Goal: Contribute content: Add original content to the website for others to see

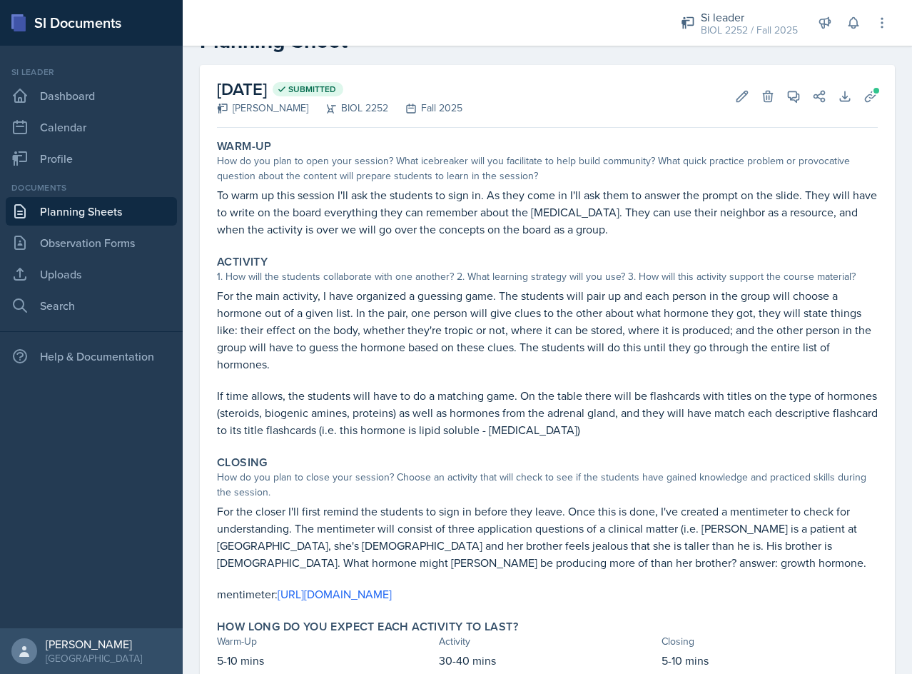
scroll to position [71, 0]
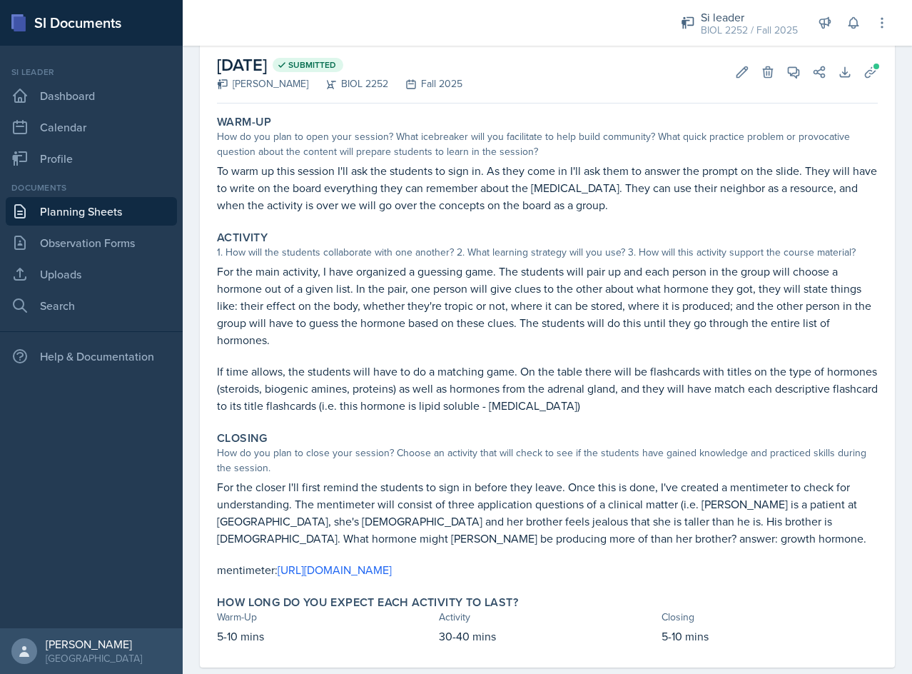
click at [152, 221] on link "Planning Sheets" at bounding box center [91, 211] width 171 height 29
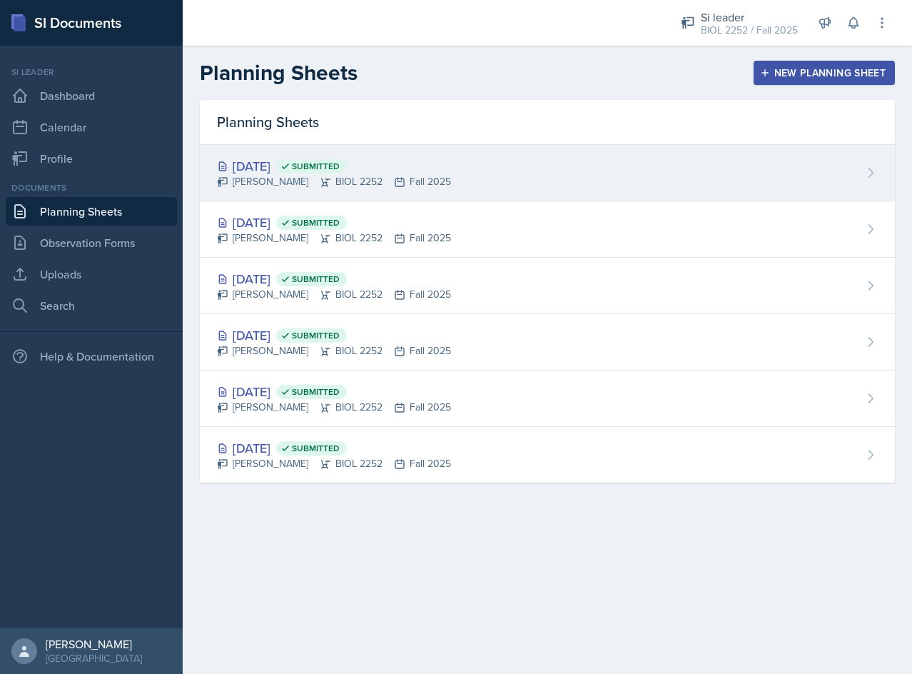
click at [358, 182] on div "[PERSON_NAME] BIOL 2252 Fall 2025" at bounding box center [334, 181] width 234 height 15
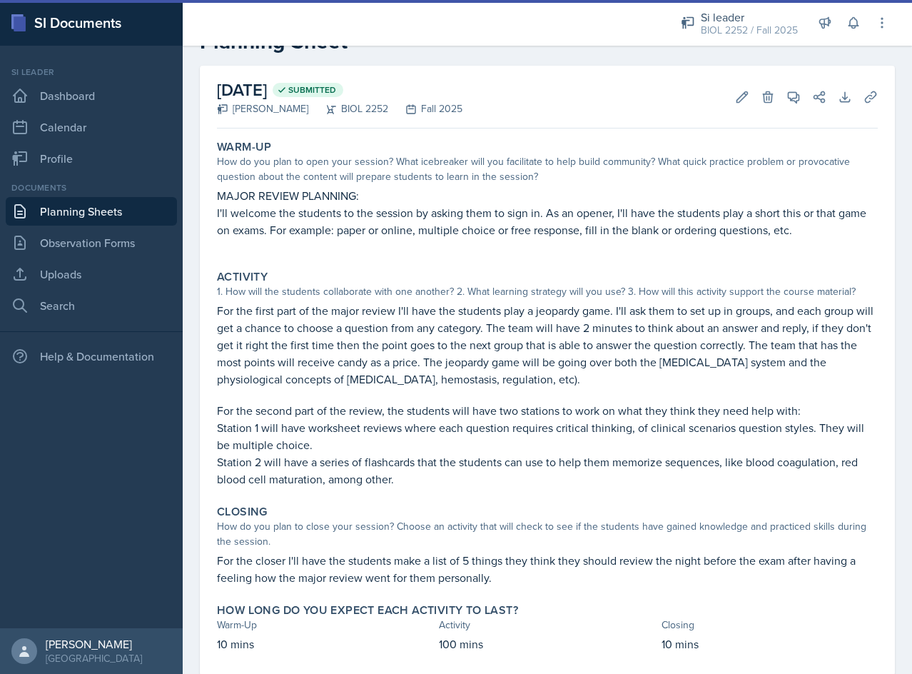
scroll to position [71, 0]
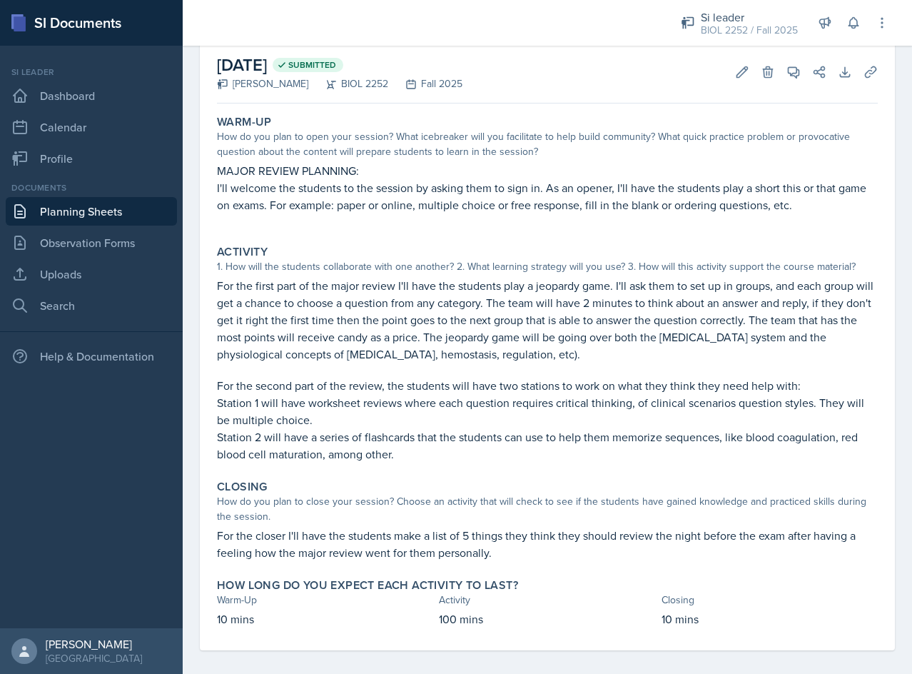
click at [435, 393] on p "For the second part of the review, the students will have two stations to work …" at bounding box center [547, 385] width 661 height 17
click at [729, 74] on button "Edit" at bounding box center [742, 72] width 26 height 26
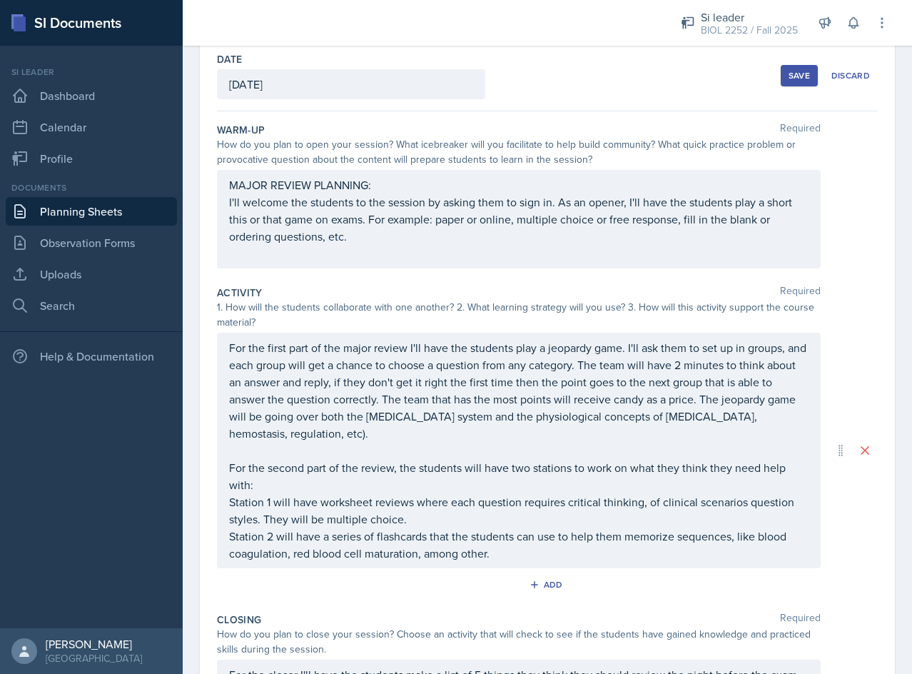
scroll to position [75, 0]
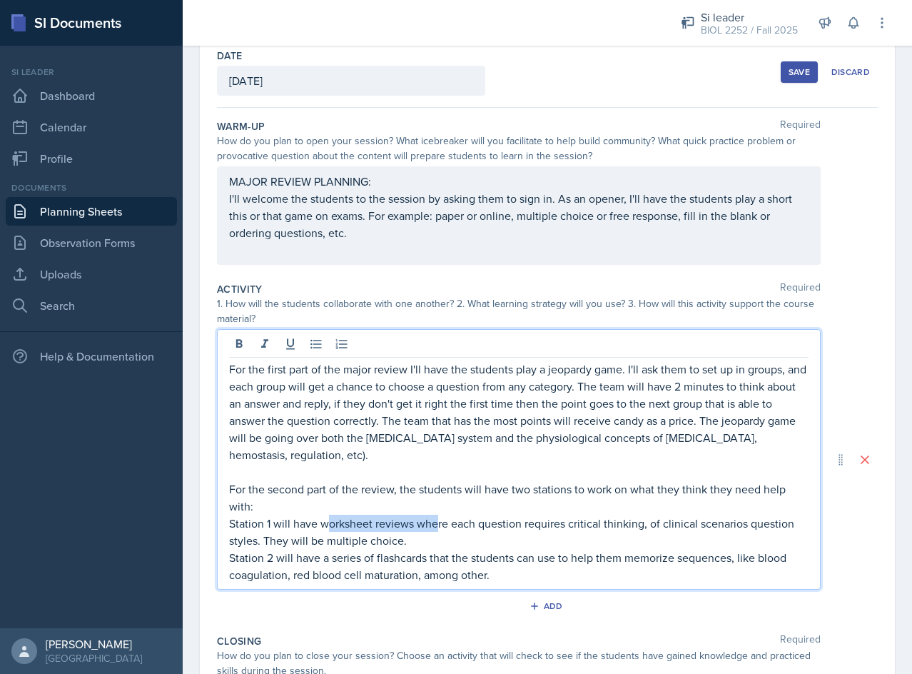
drag, startPoint x: 438, startPoint y: 519, endPoint x: 331, endPoint y: 518, distance: 107.1
click at [331, 518] on p "Station 1 will have worksheet reviews where each question requires critical thi…" at bounding box center [519, 532] width 580 height 34
click at [371, 546] on p "Station 1 will have worksheet reviews where each question requires critical thi…" at bounding box center [519, 532] width 580 height 34
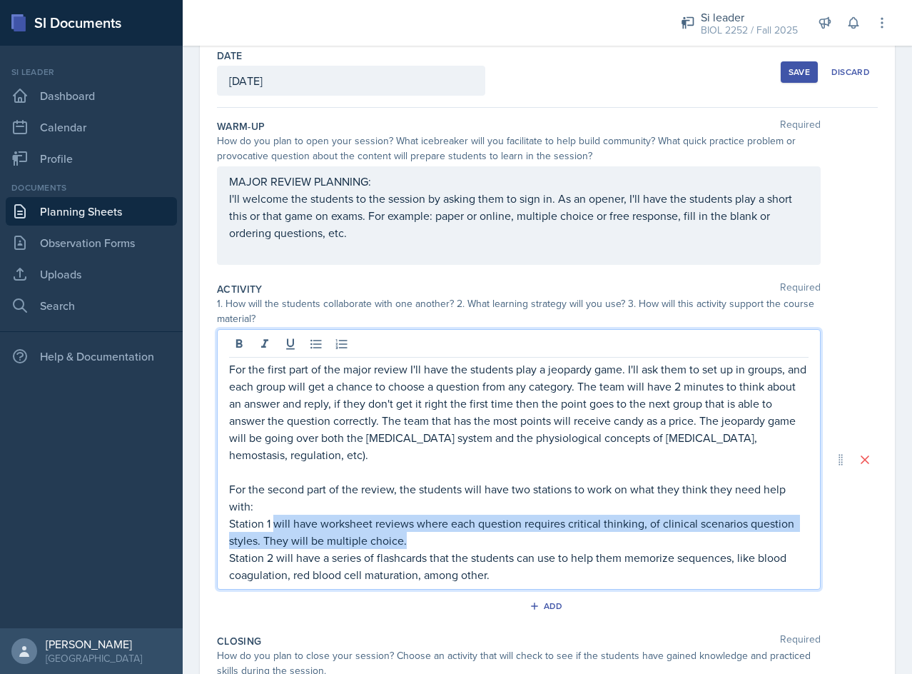
drag, startPoint x: 413, startPoint y: 537, endPoint x: 276, endPoint y: 522, distance: 137.1
click at [276, 522] on p "Station 1 will have worksheet reviews where each question requires critical thi…" at bounding box center [519, 532] width 580 height 34
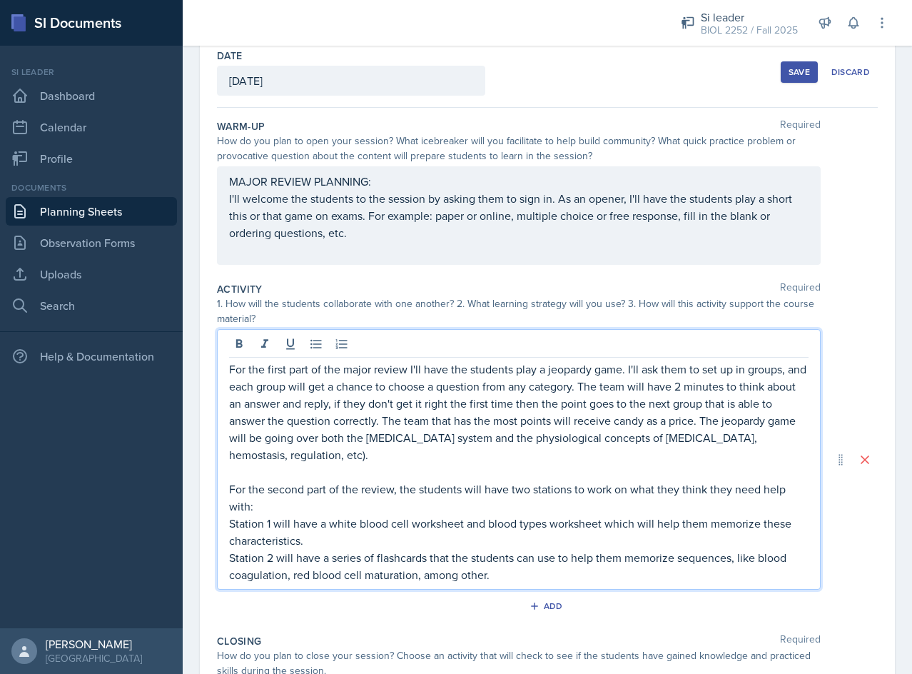
click at [789, 71] on div "Save" at bounding box center [799, 71] width 21 height 11
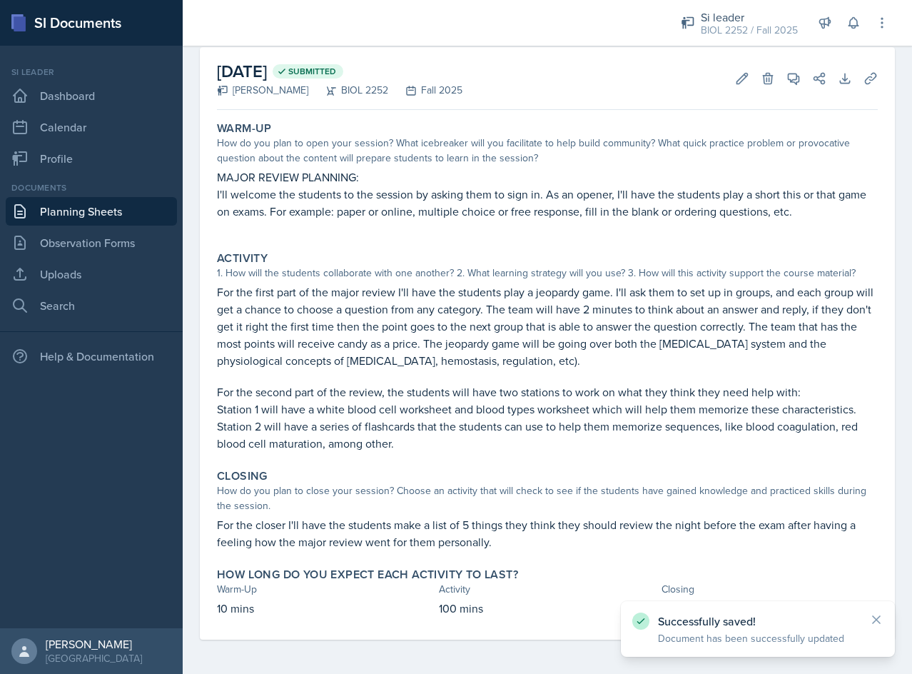
scroll to position [65, 0]
